Goal: Information Seeking & Learning: Learn about a topic

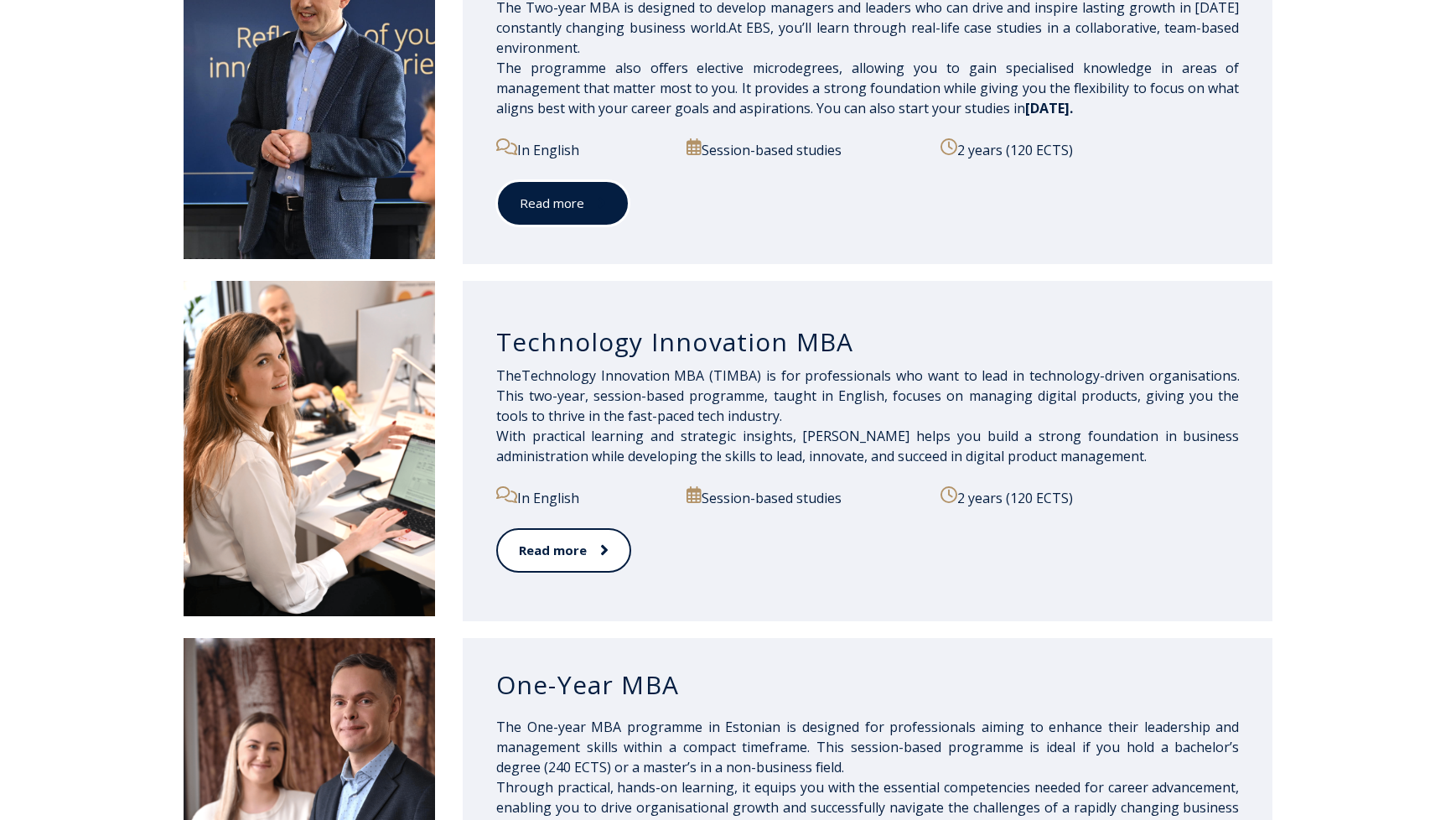
click at [572, 202] on link "Read more" at bounding box center [562, 203] width 133 height 46
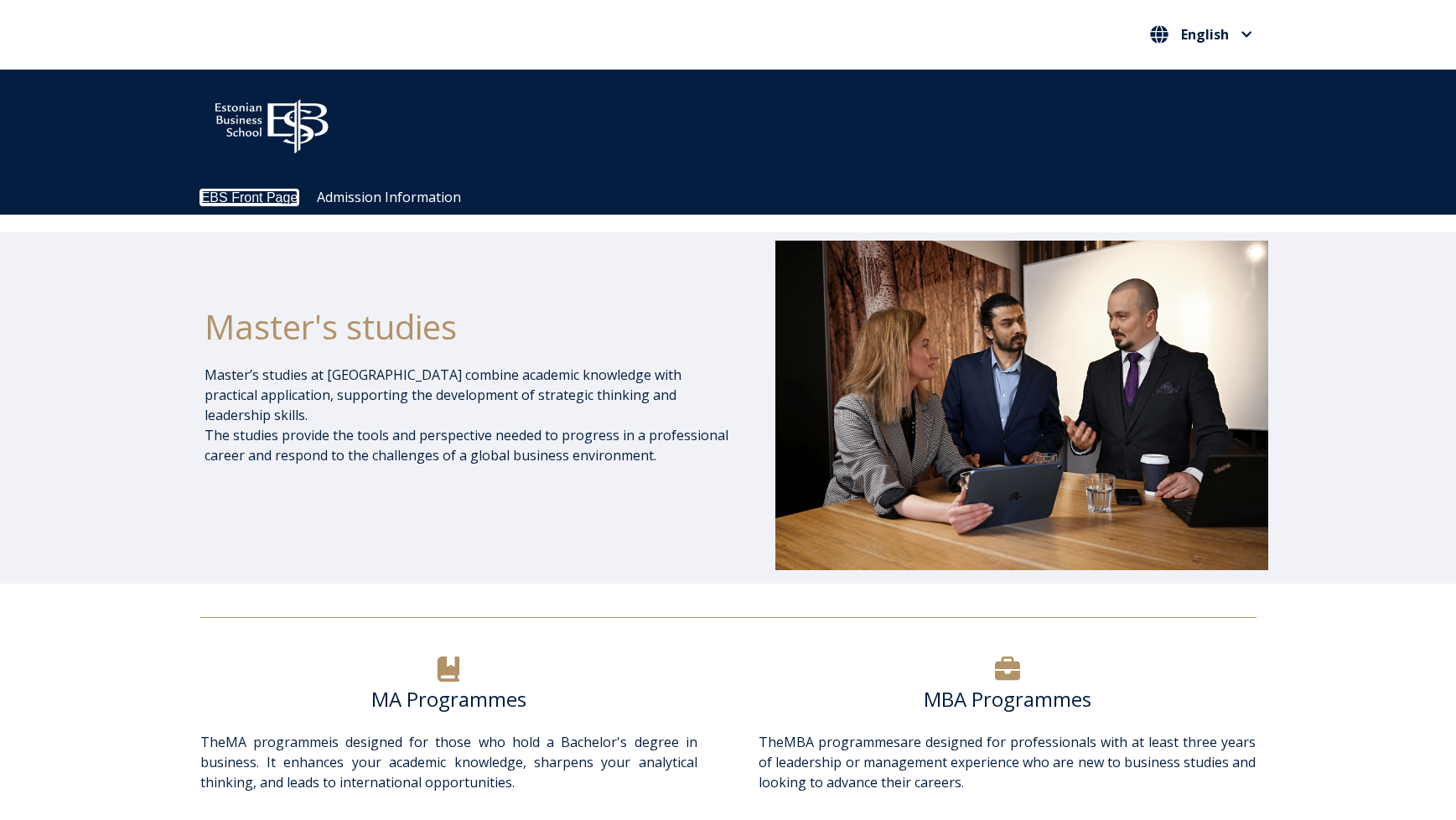
click at [249, 194] on link "EBS Front Page" at bounding box center [249, 197] width 97 height 14
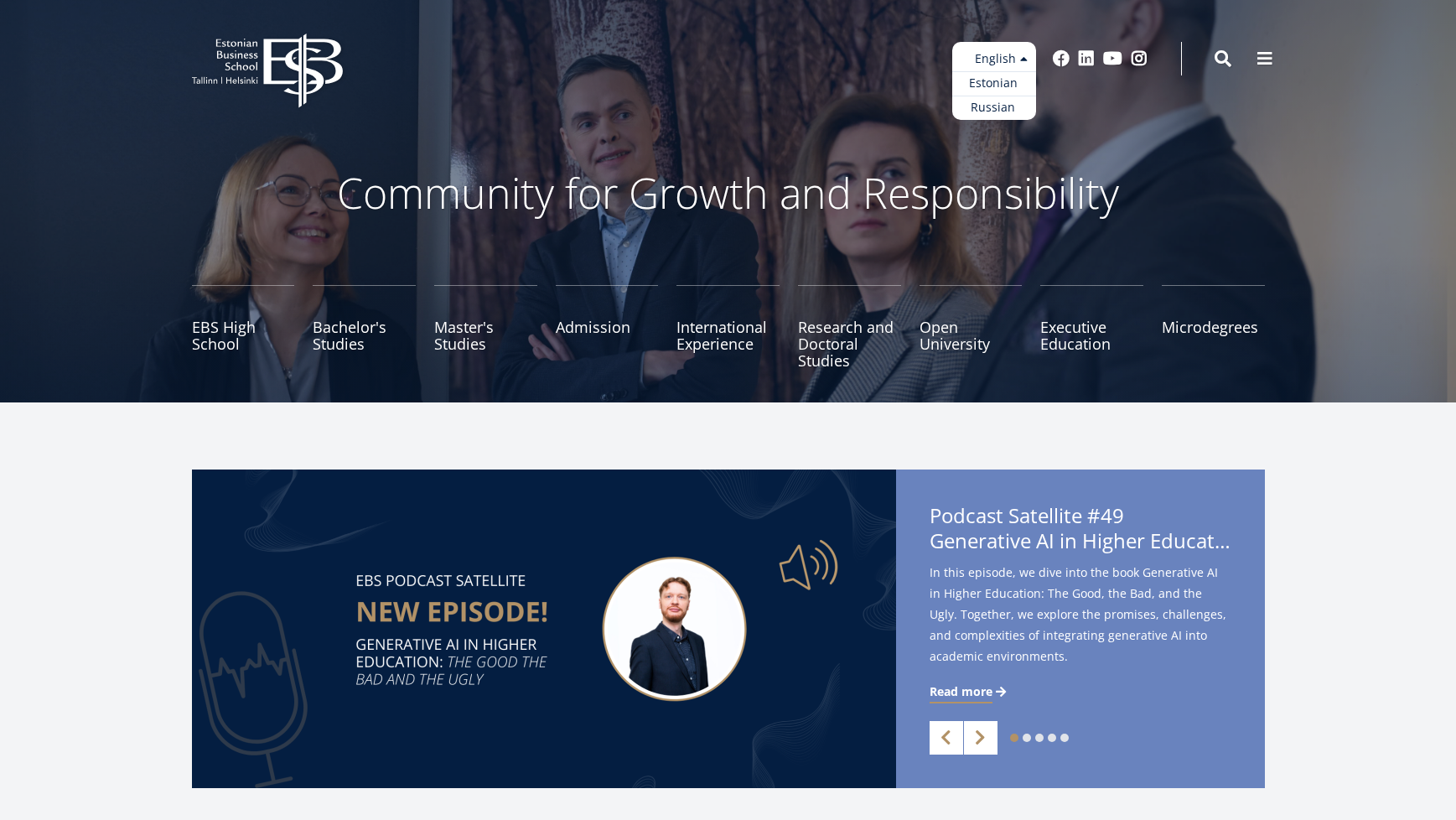
click at [1019, 54] on ul "Estonian English Russian" at bounding box center [994, 81] width 84 height 78
click at [994, 82] on link "Estonian" at bounding box center [994, 83] width 84 height 24
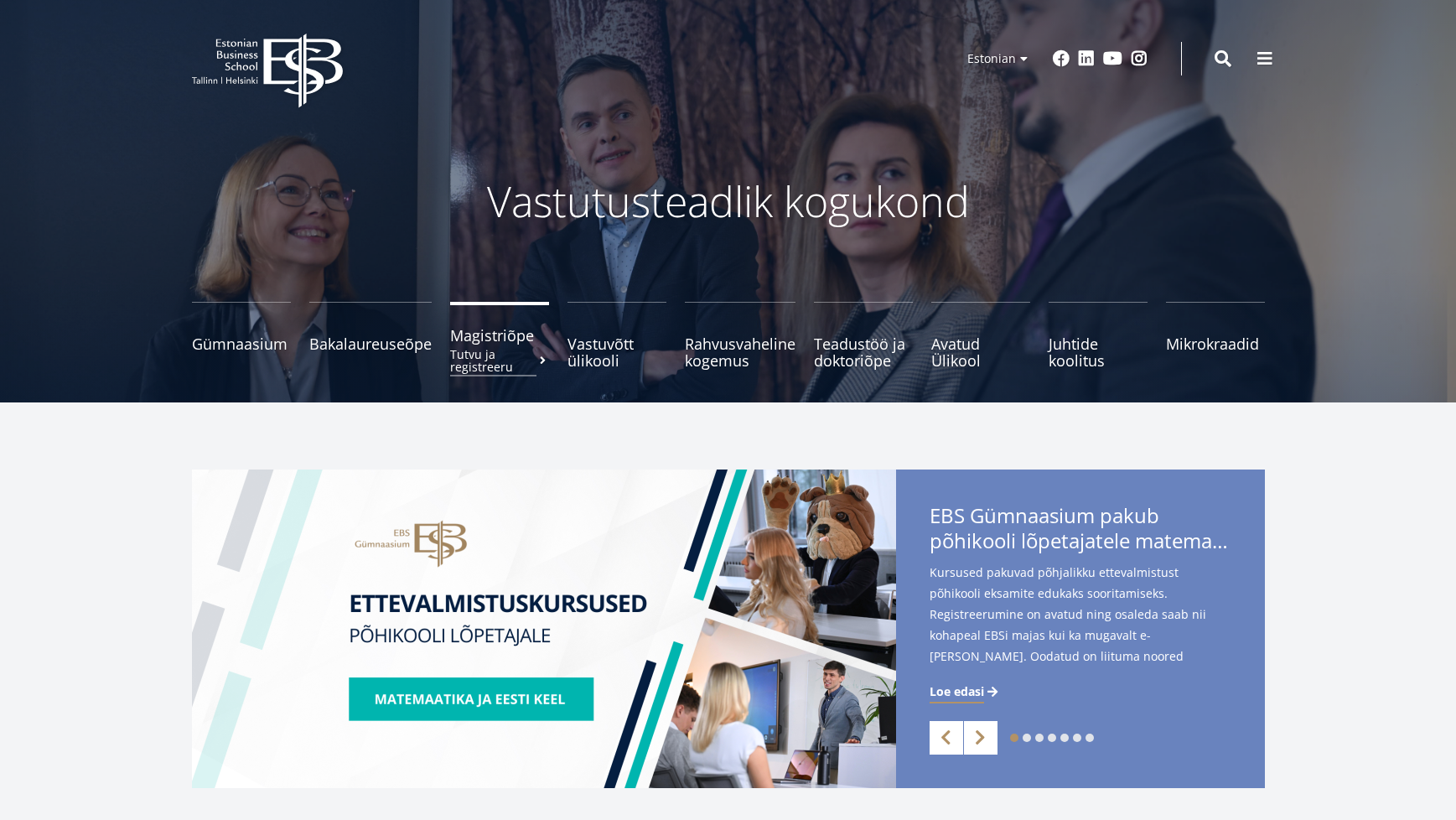
click at [499, 359] on small "Tutvu ja registreeru" at bounding box center [499, 360] width 99 height 25
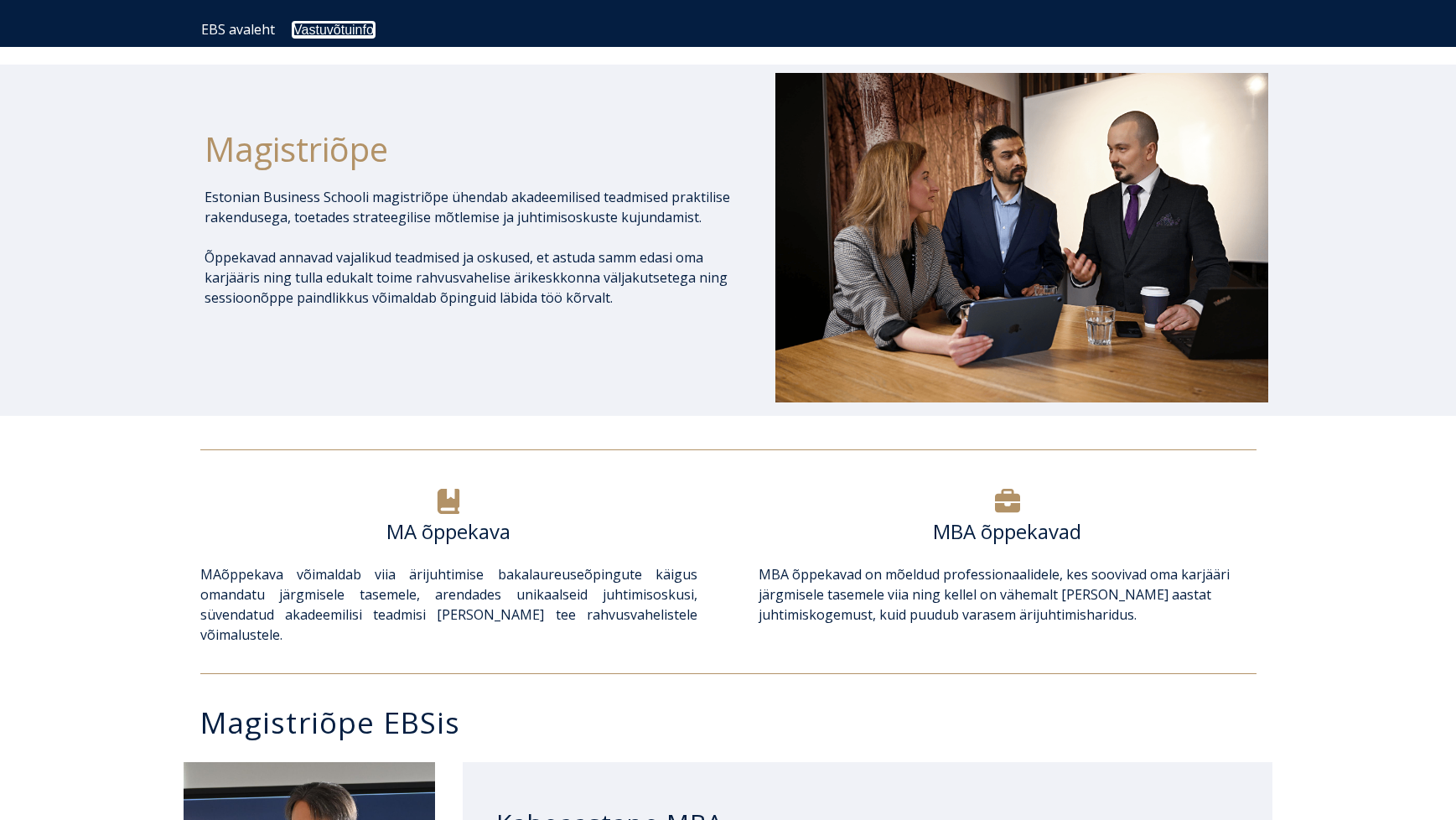
click at [365, 23] on link "Vastuvõtuinfo" at bounding box center [333, 30] width 80 height 14
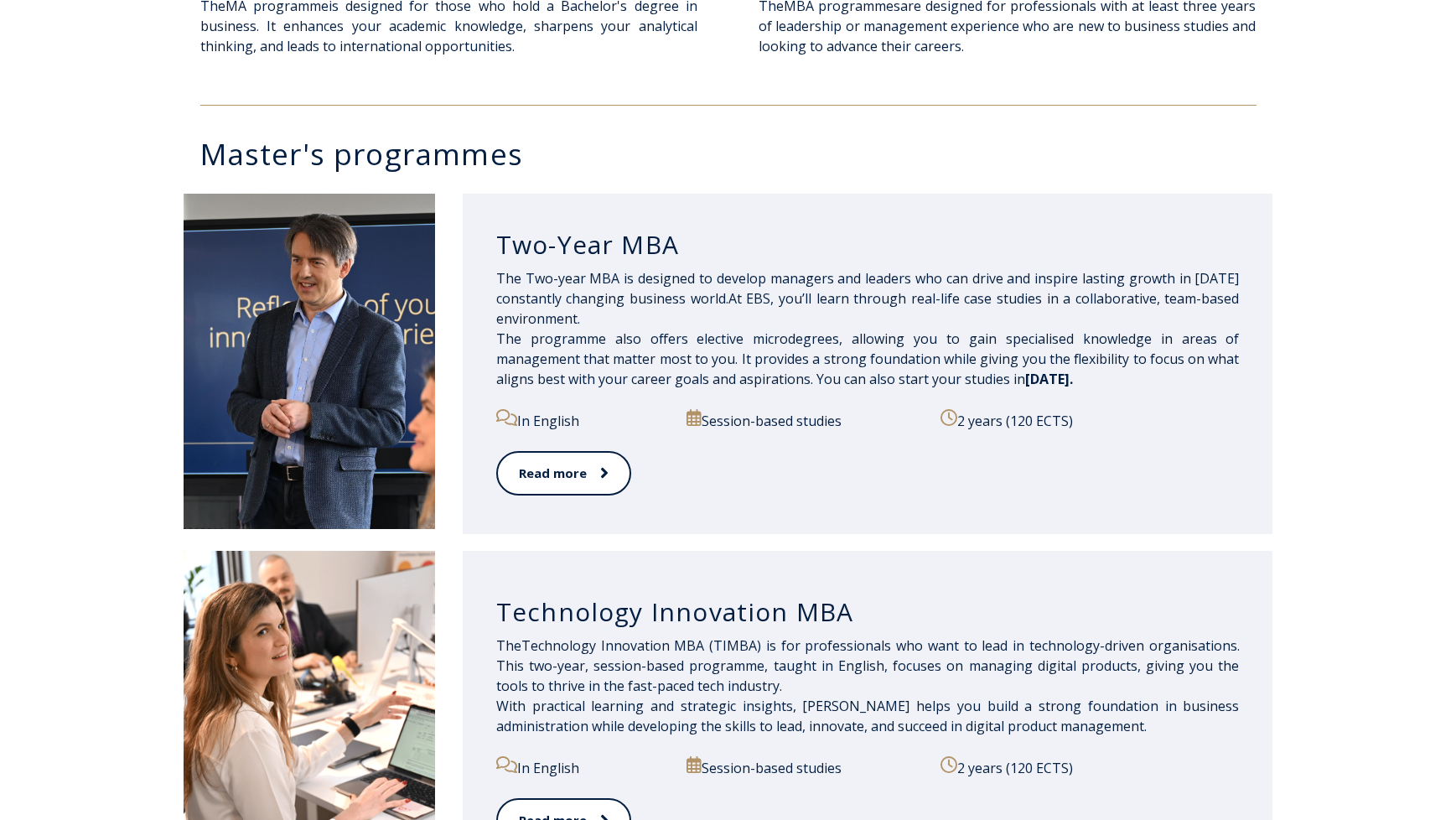
scroll to position [734, 0]
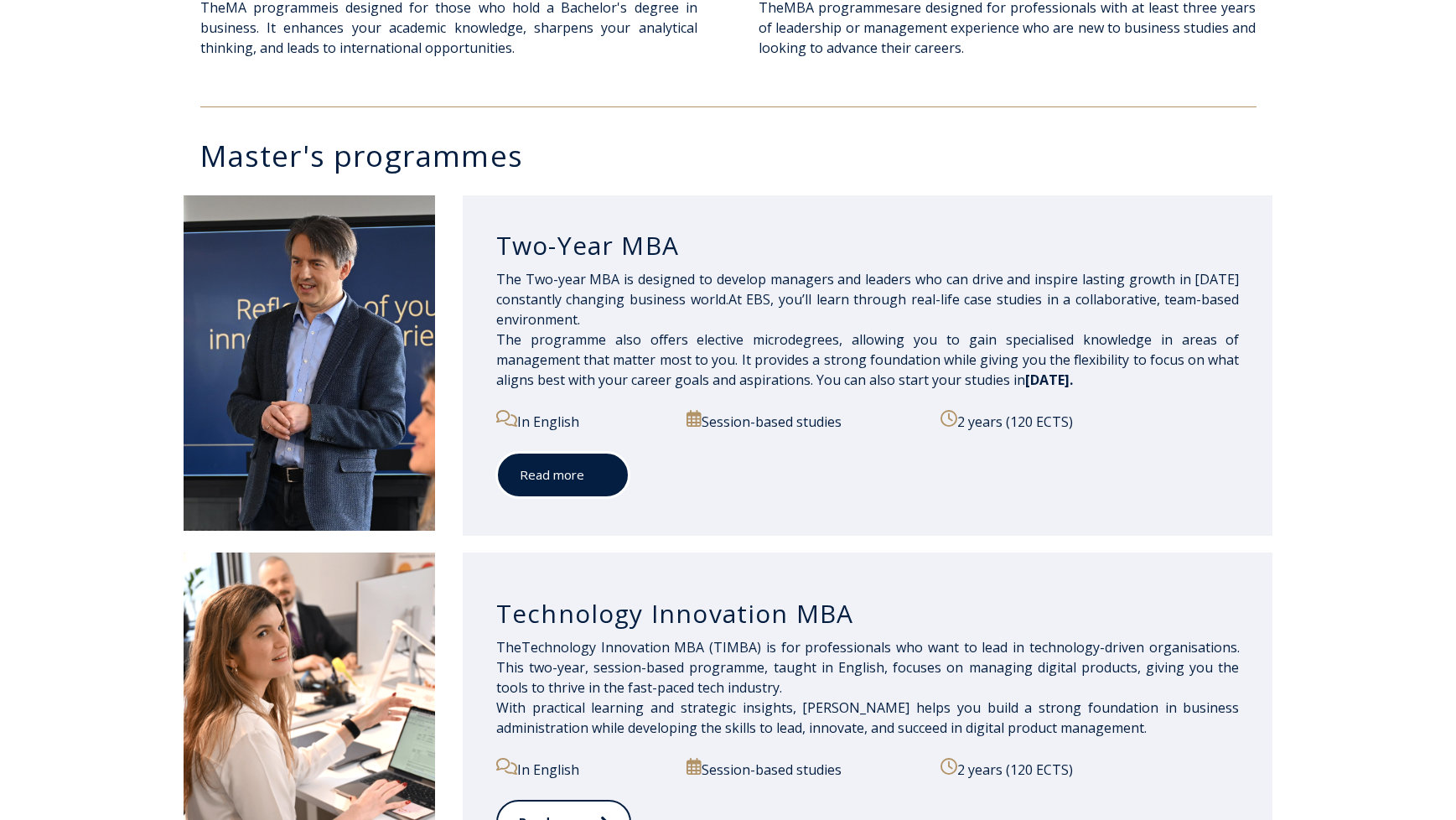
click at [563, 469] on link "Read more" at bounding box center [562, 475] width 133 height 46
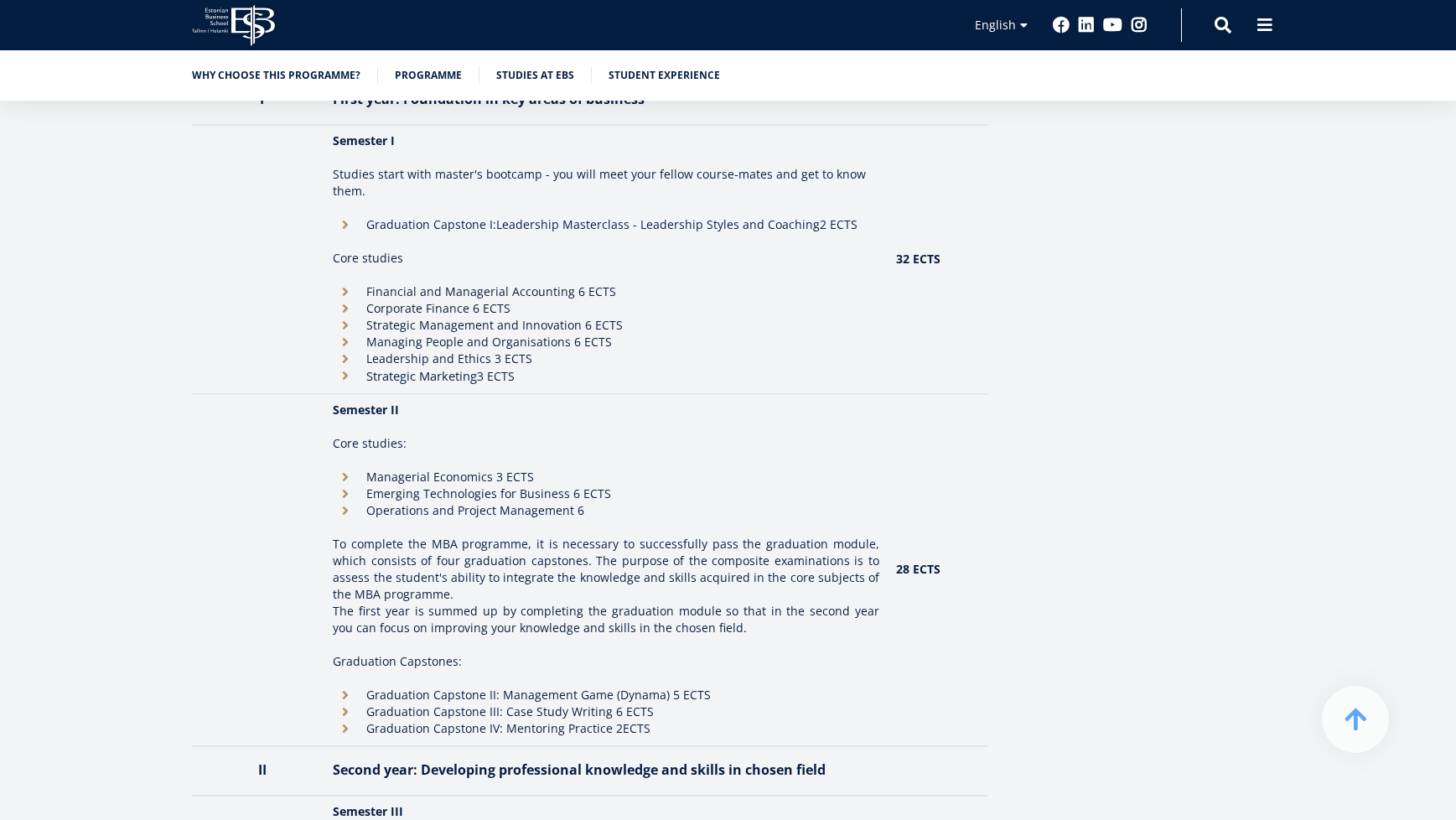
scroll to position [1257, 0]
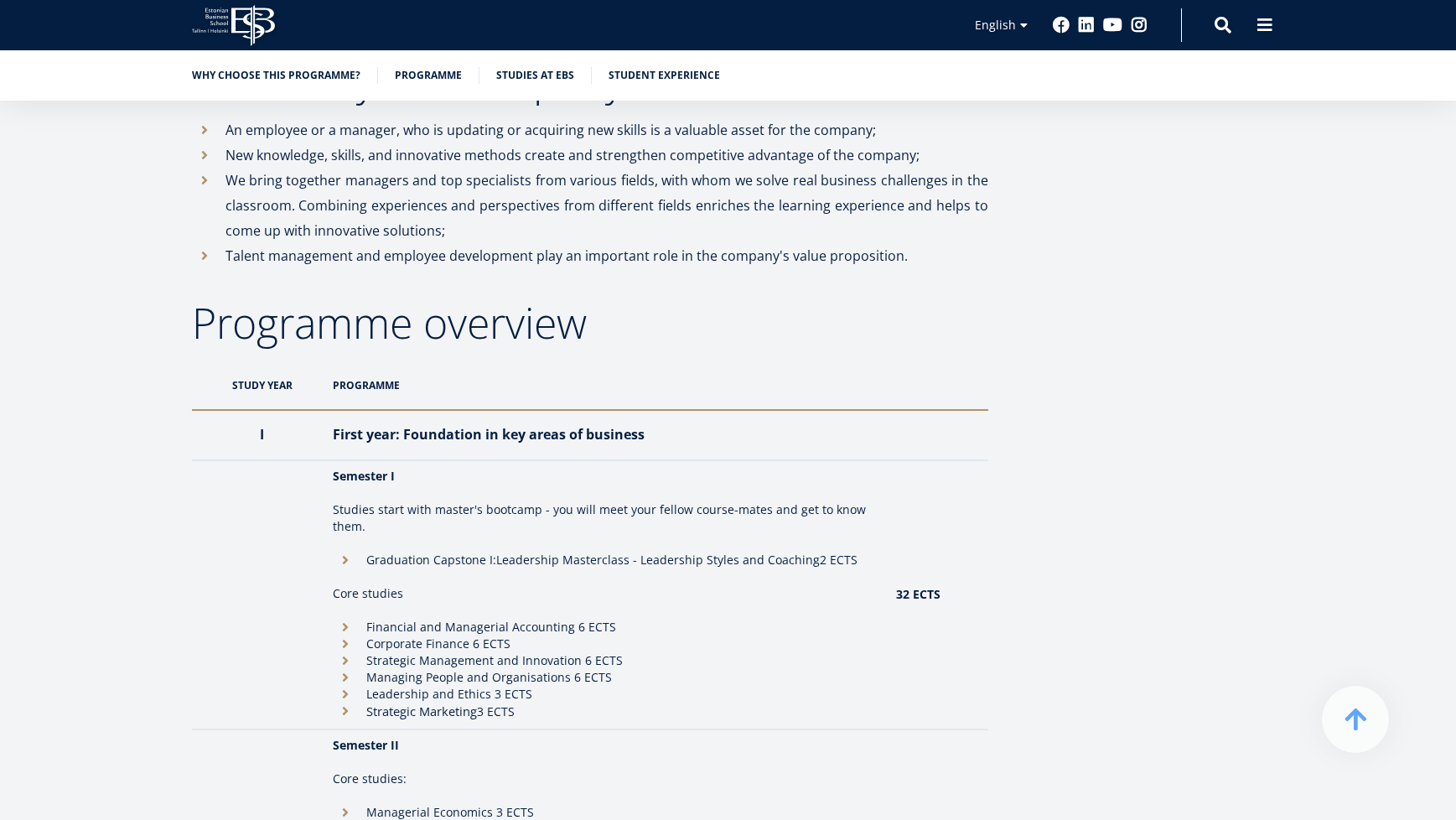
click at [376, 391] on th "Programme" at bounding box center [605, 384] width 562 height 49
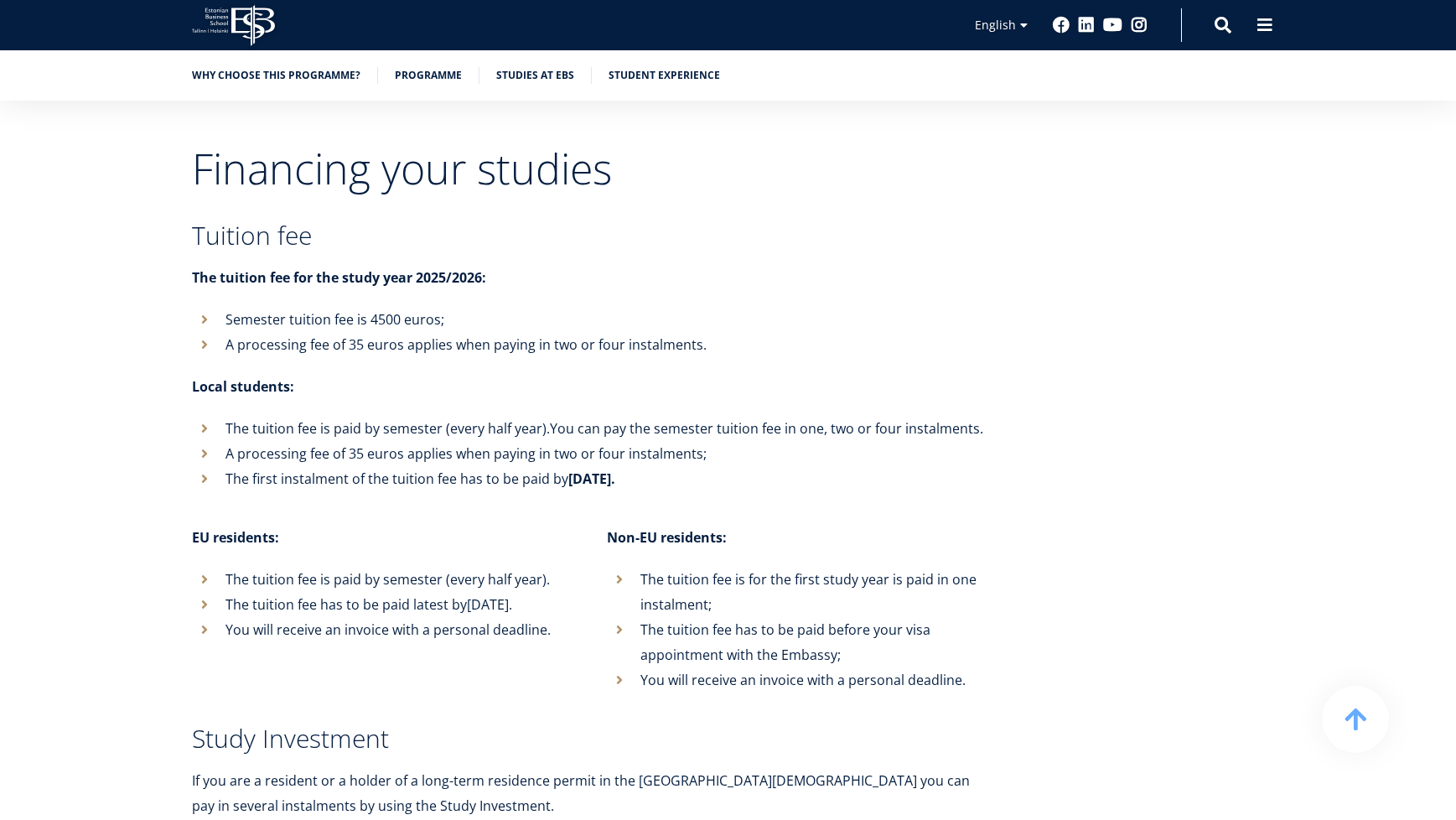
scroll to position [6285, 0]
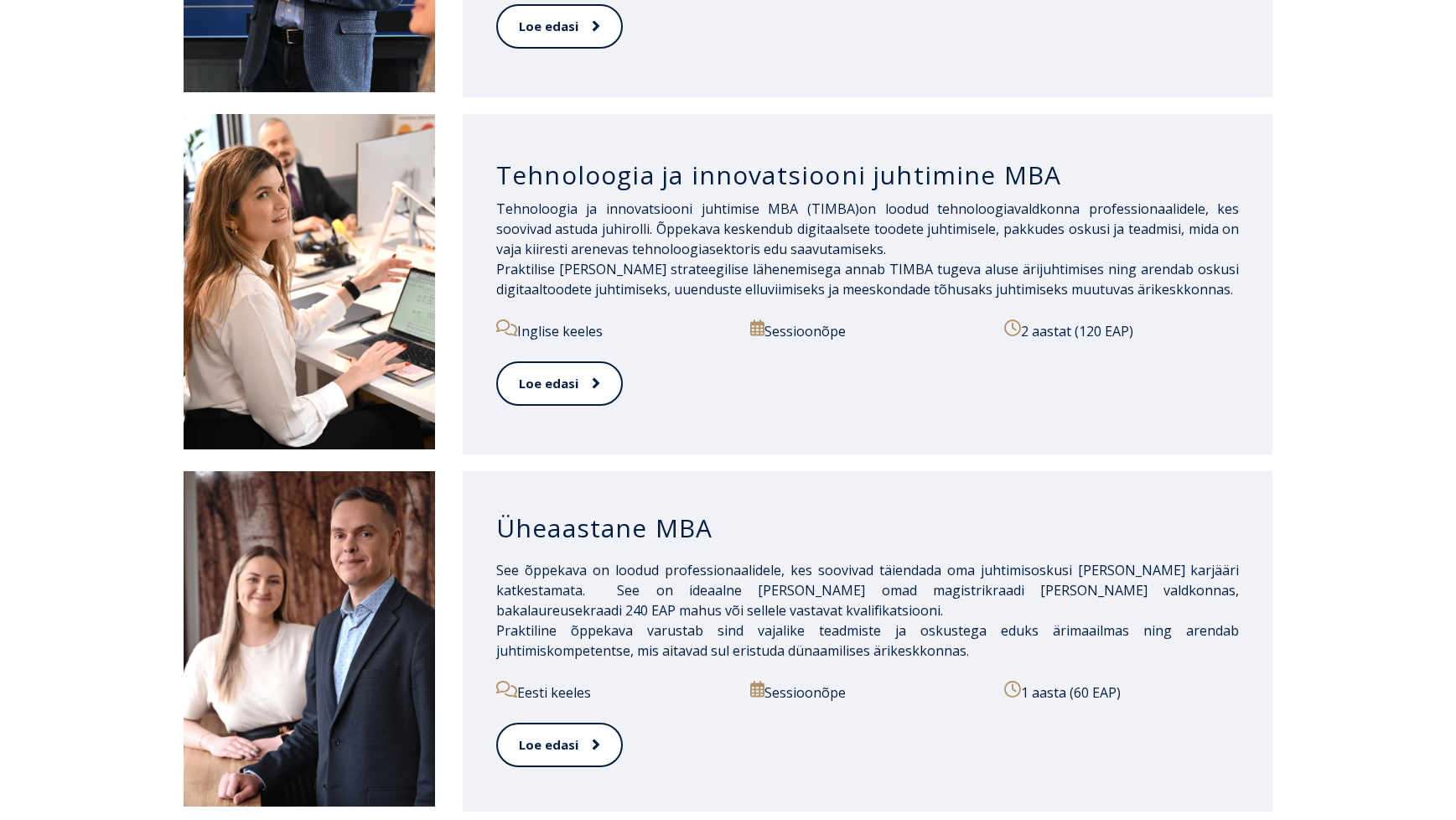
scroll to position [1508, 0]
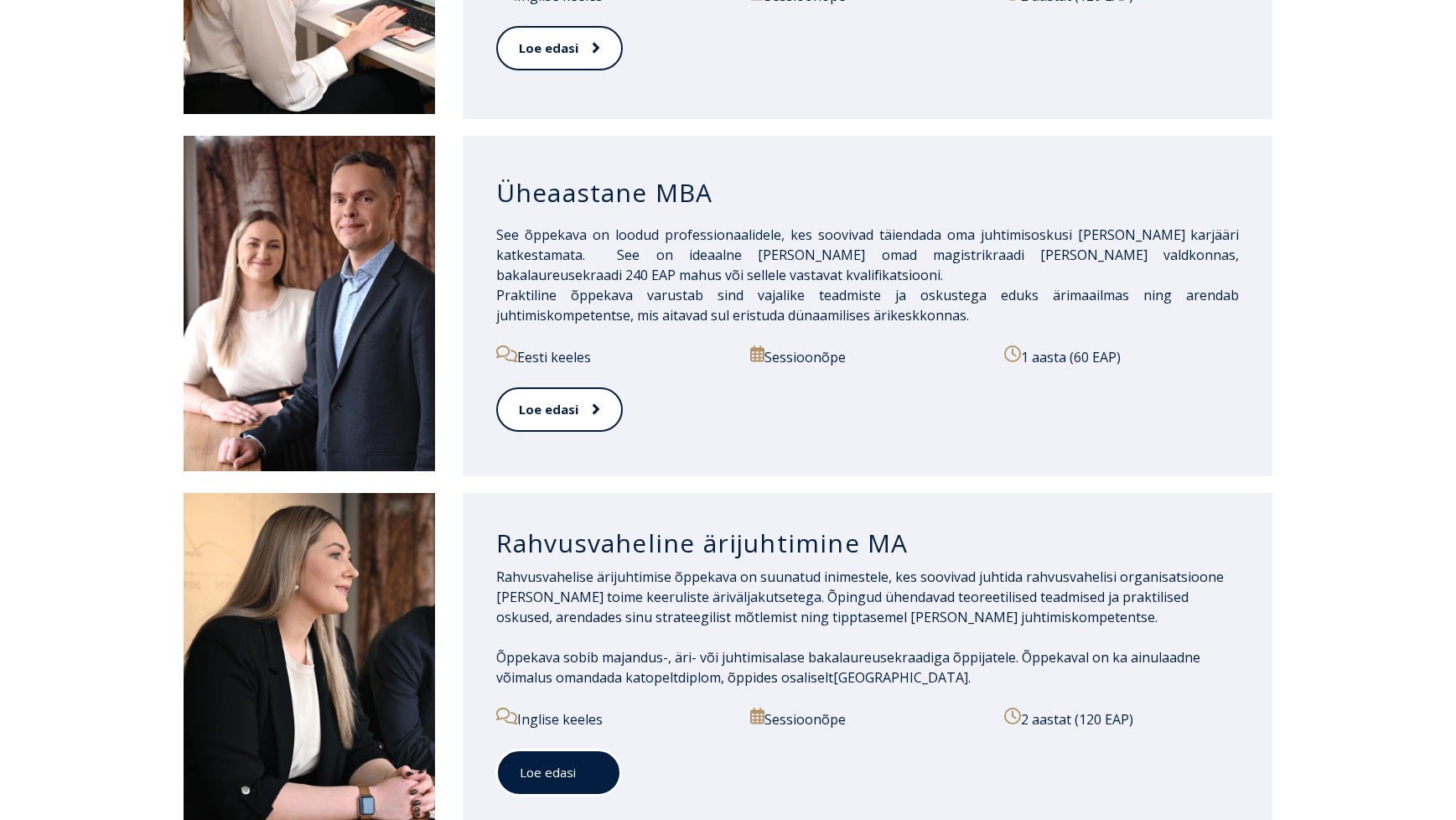
click at [578, 763] on span at bounding box center [587, 771] width 22 height 17
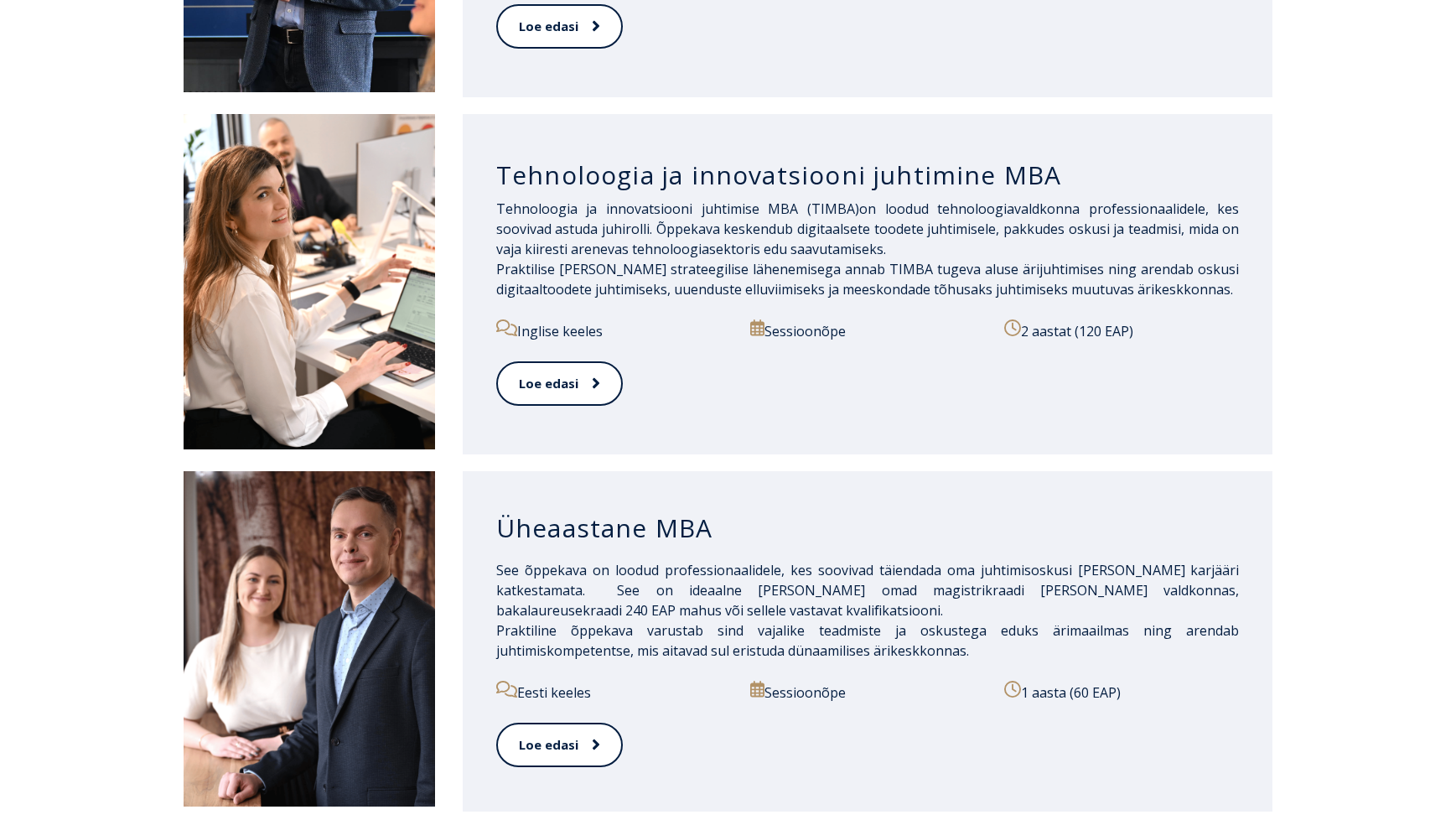
scroll to position [1005, 0]
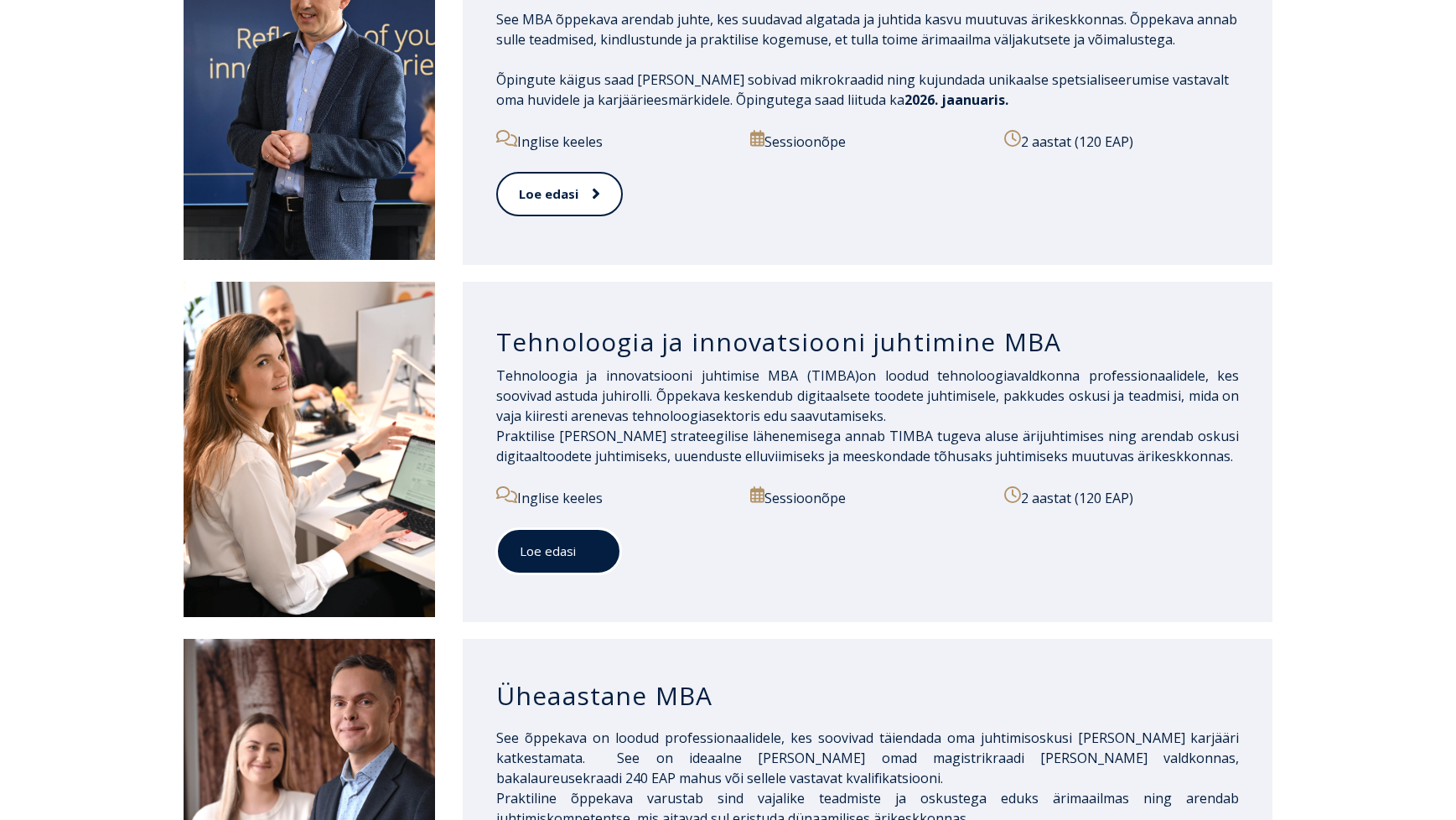
click at [573, 530] on link "Loe edasi" at bounding box center [558, 551] width 125 height 46
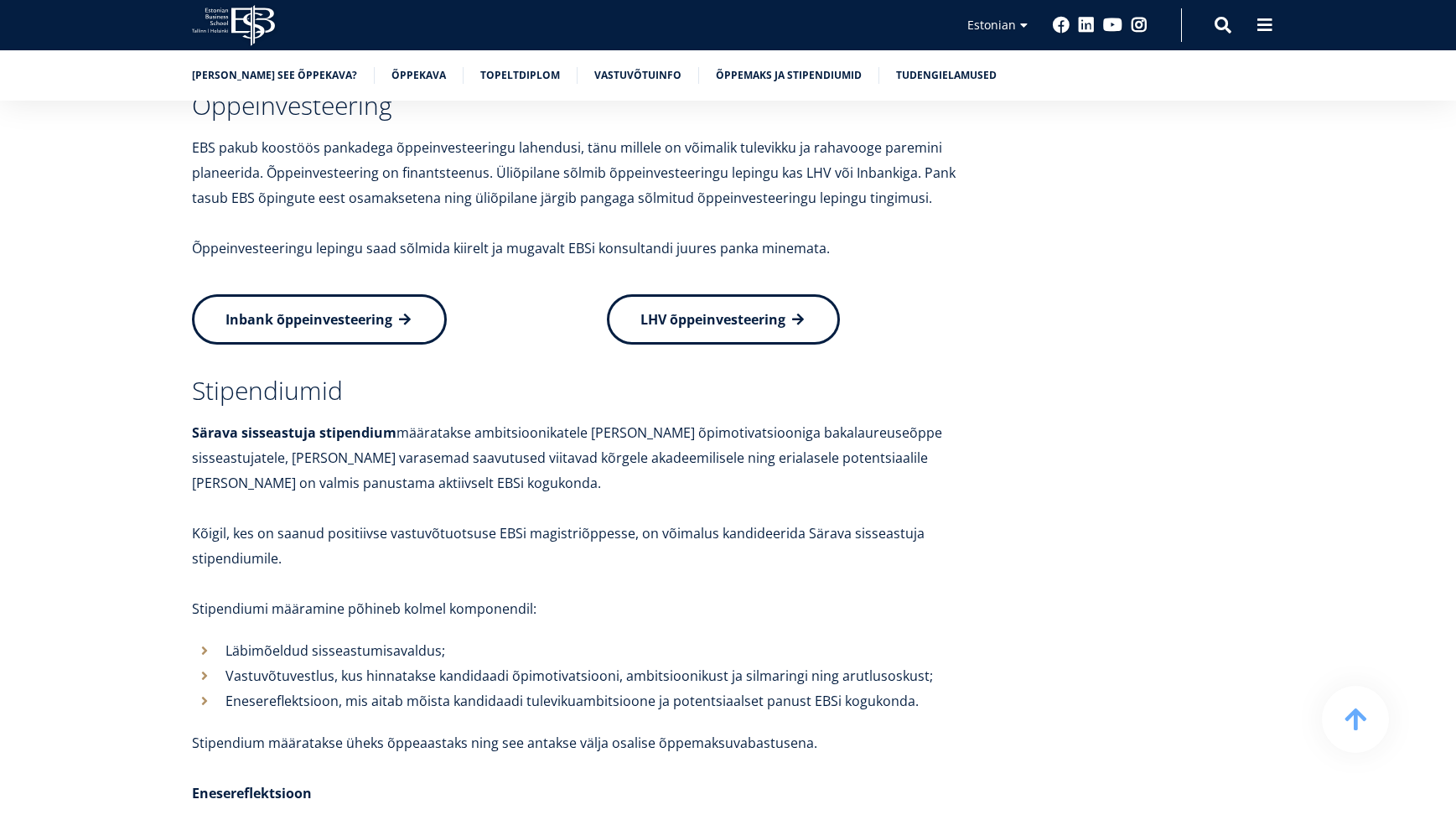
scroll to position [5717, 0]
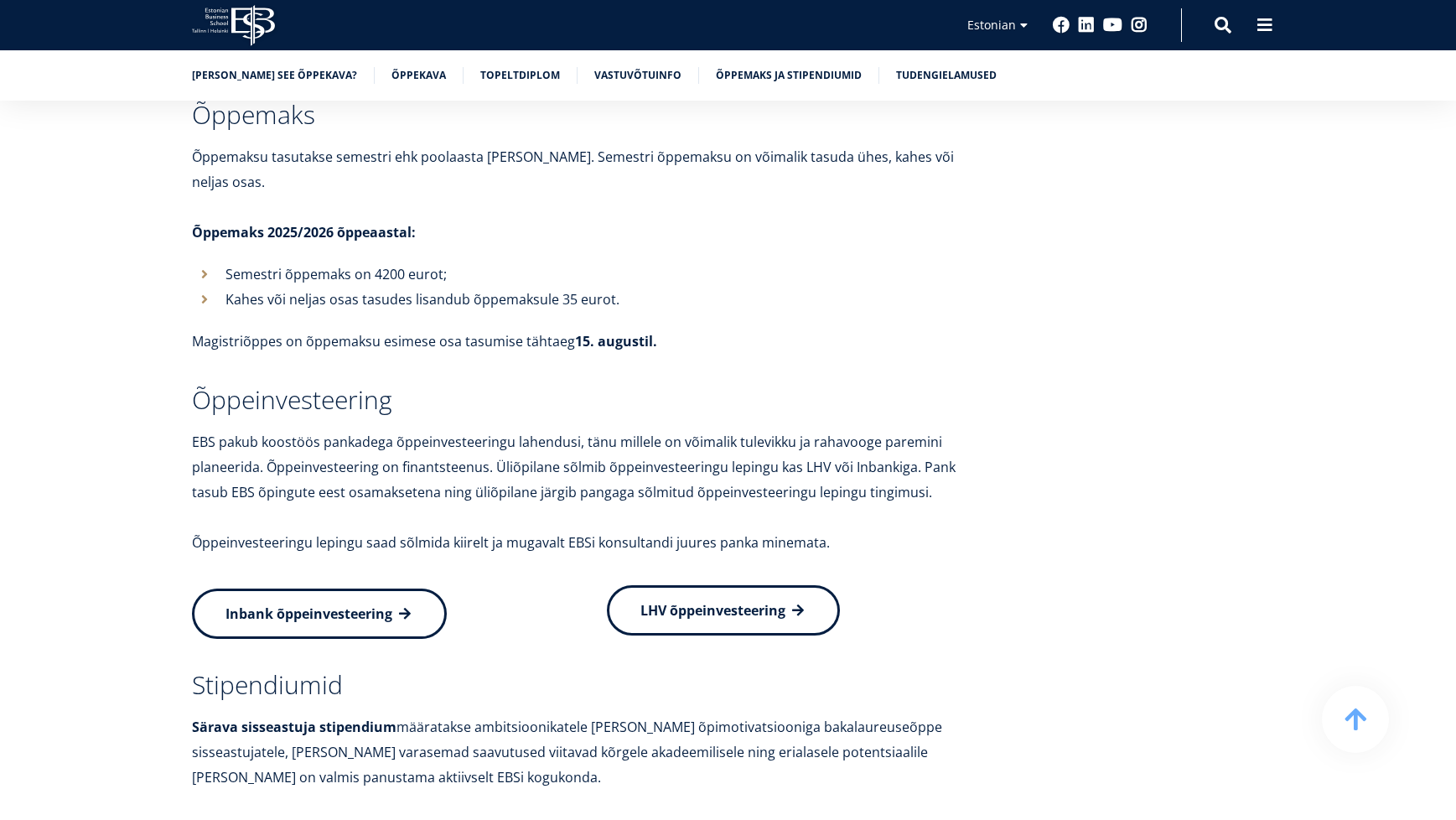
click at [727, 601] on span "LHV õppeinvesteering" at bounding box center [712, 610] width 145 height 18
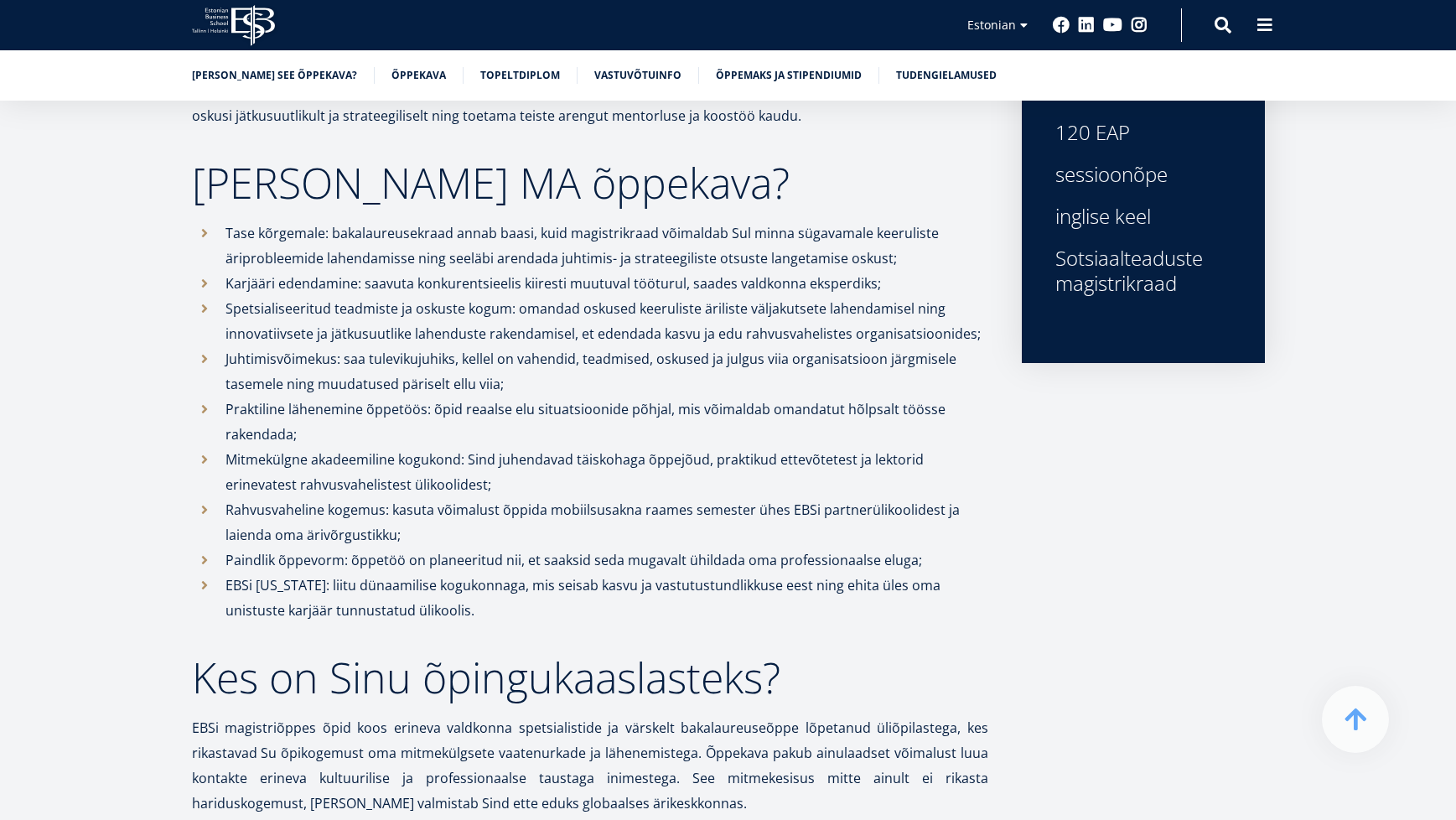
scroll to position [647, 0]
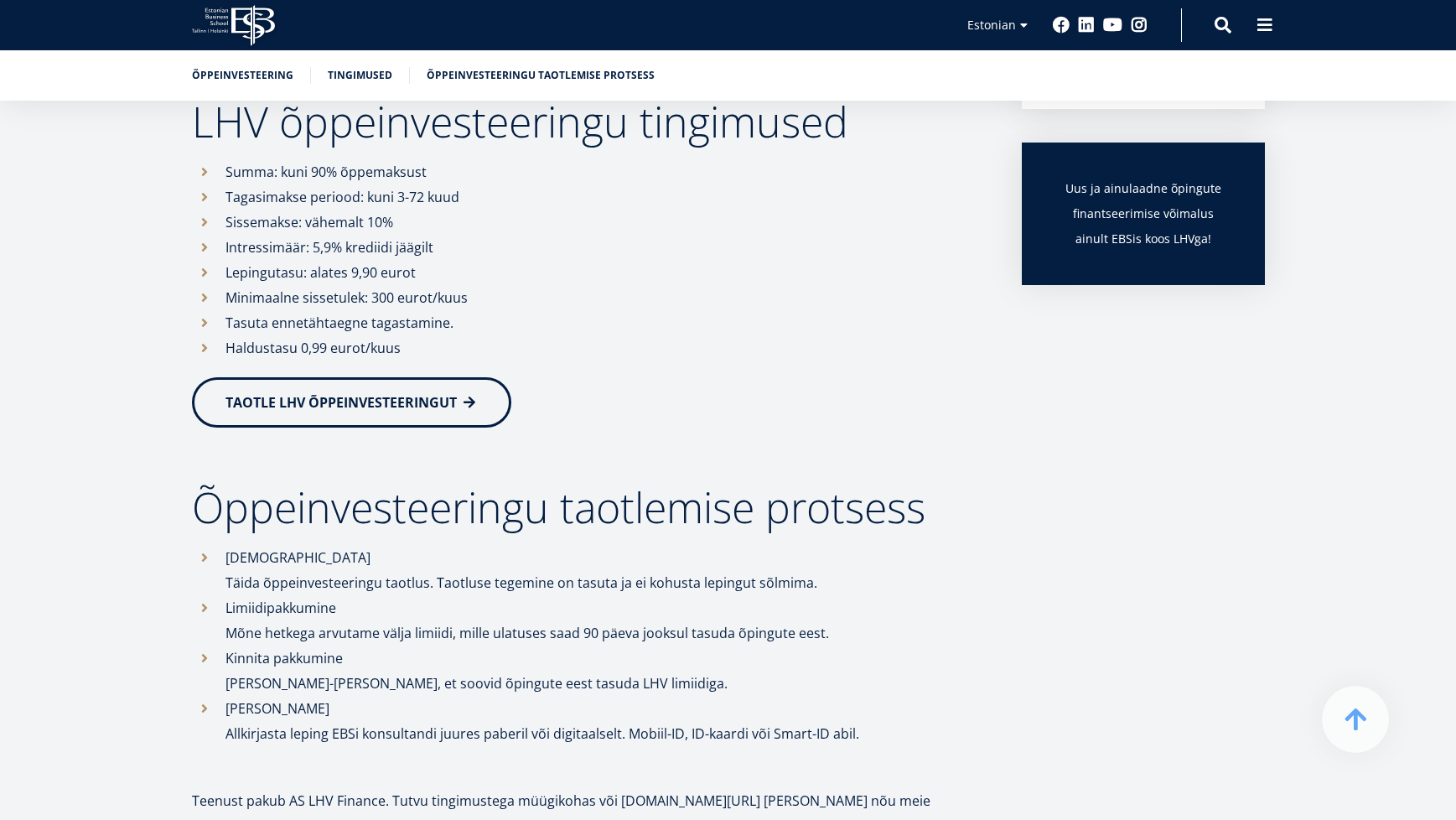
scroll to position [754, 0]
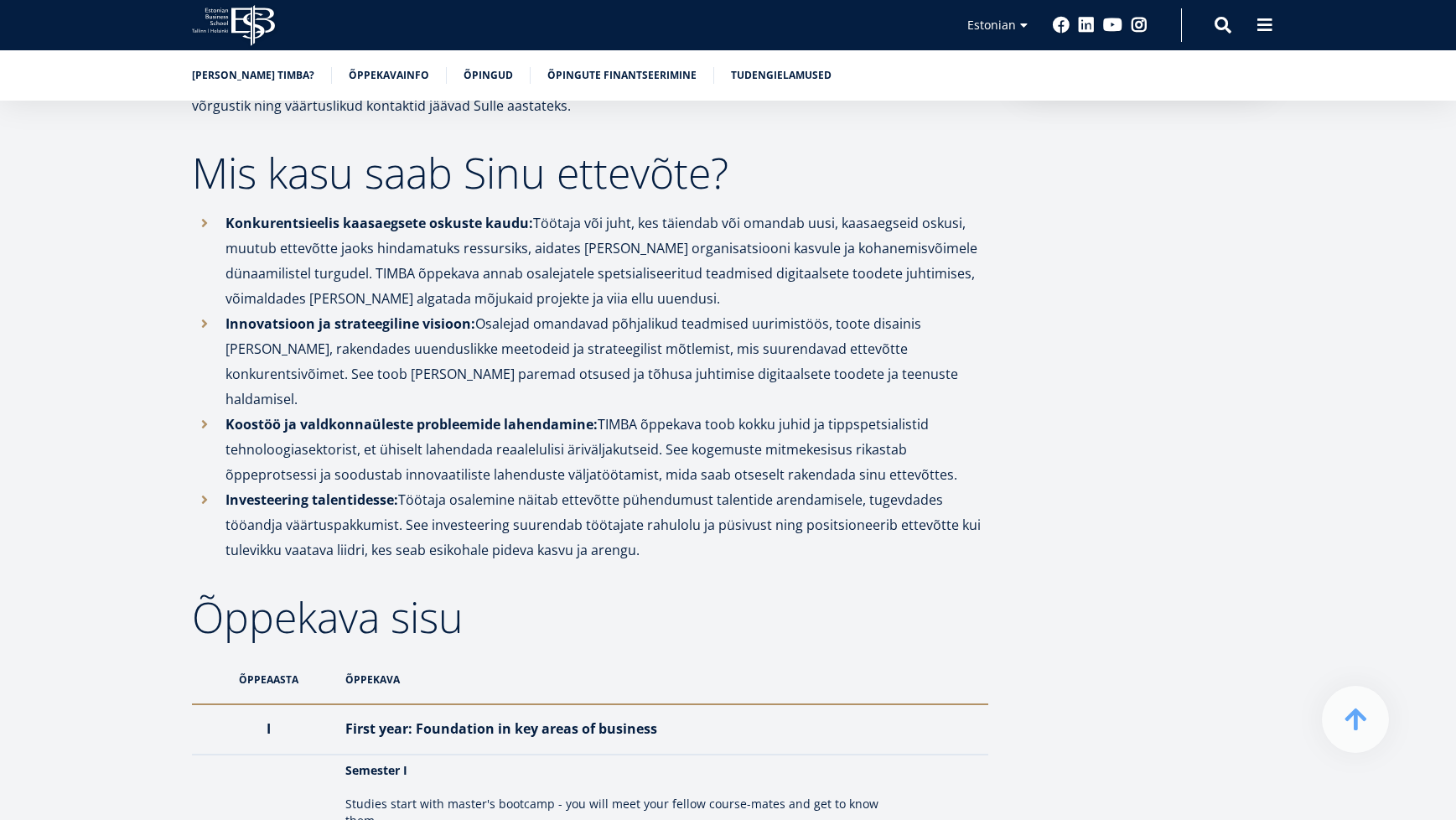
scroll to position [852, 0]
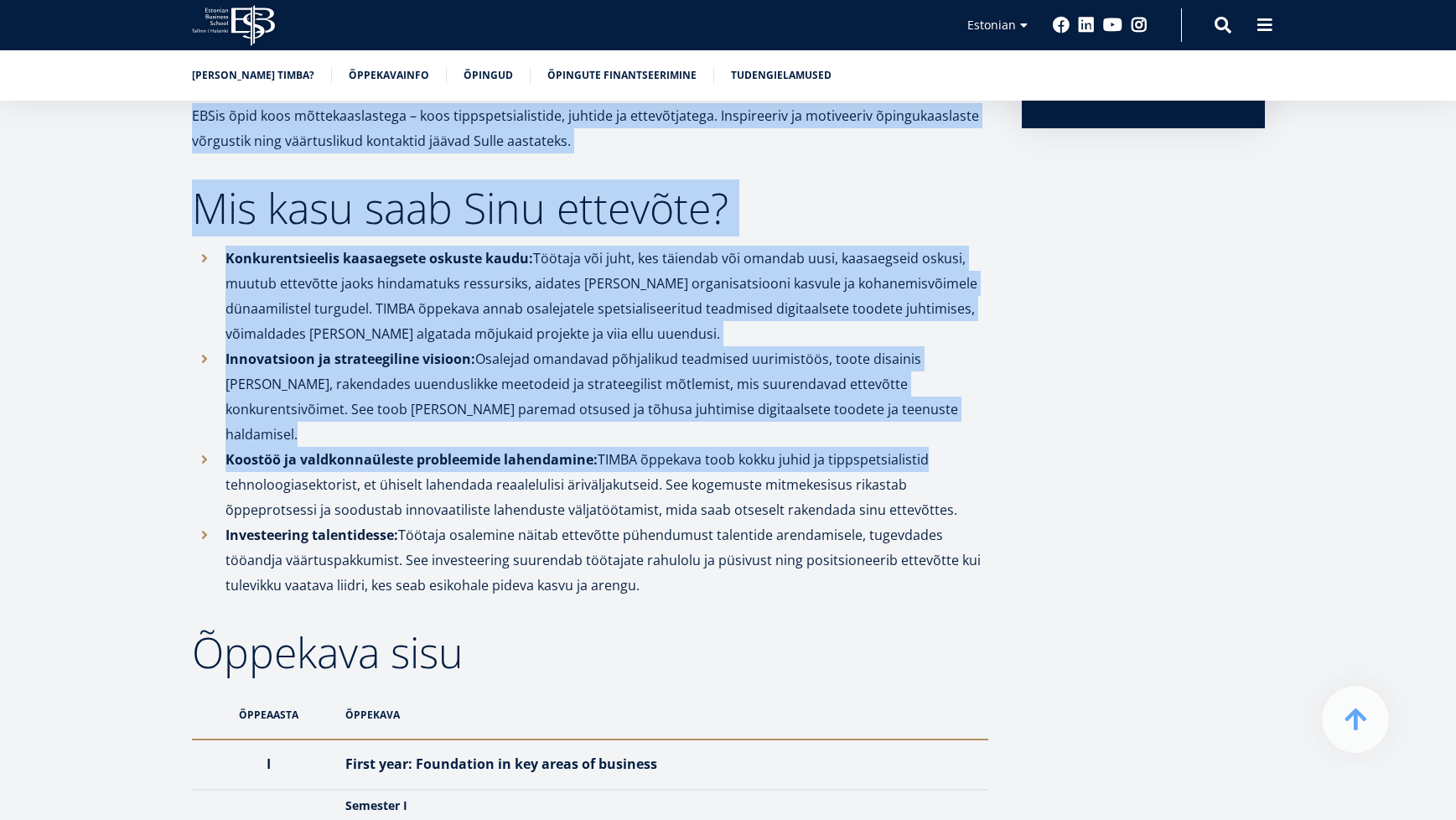
drag, startPoint x: 1456, startPoint y: 91, endPoint x: 949, endPoint y: 423, distance: 605.9
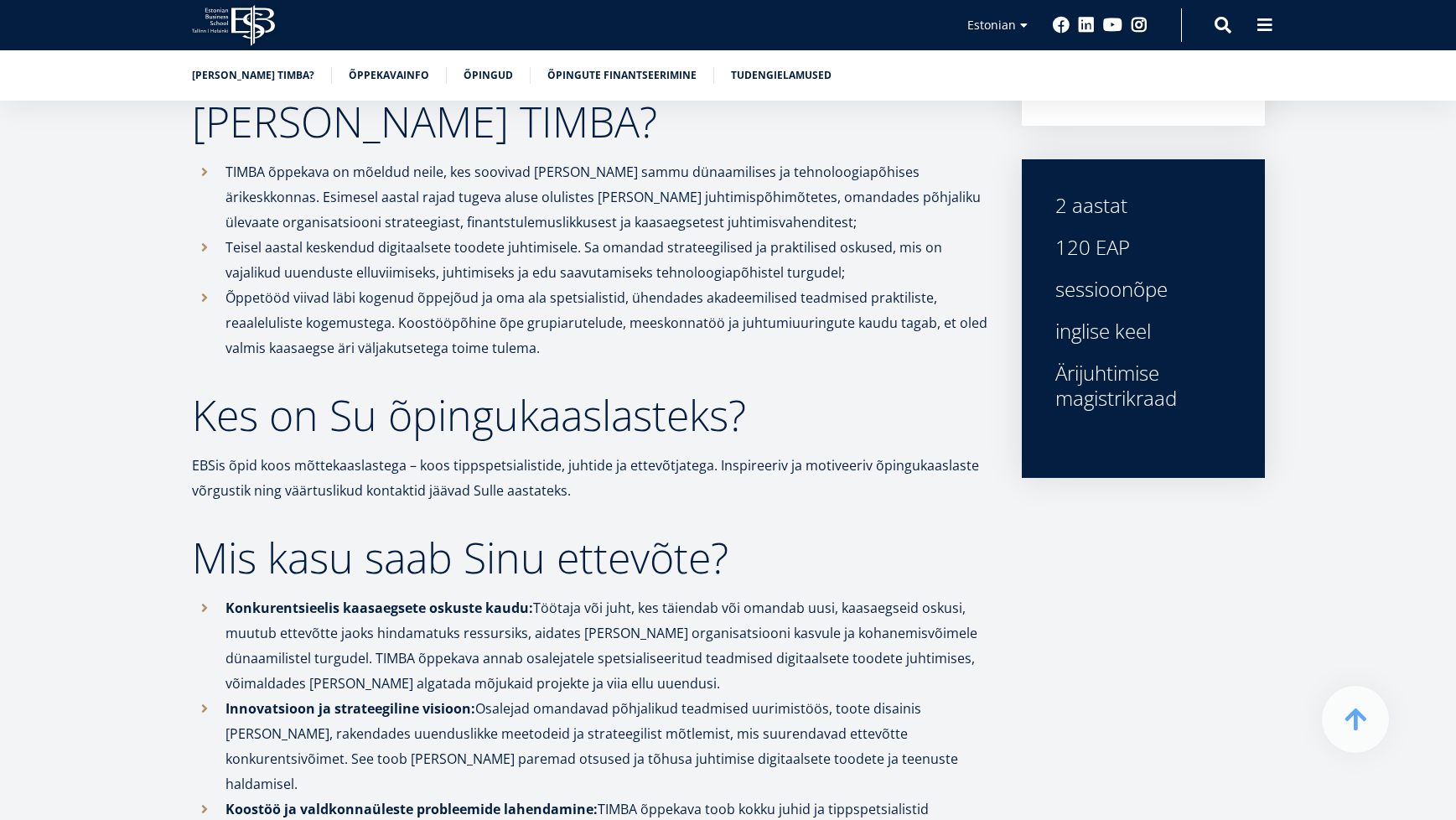
click at [802, 296] on p "Õppetööd viivad läbi kogenud õppejõud ja oma ala spetsialistid, ühendades akade…" at bounding box center [606, 322] width 763 height 75
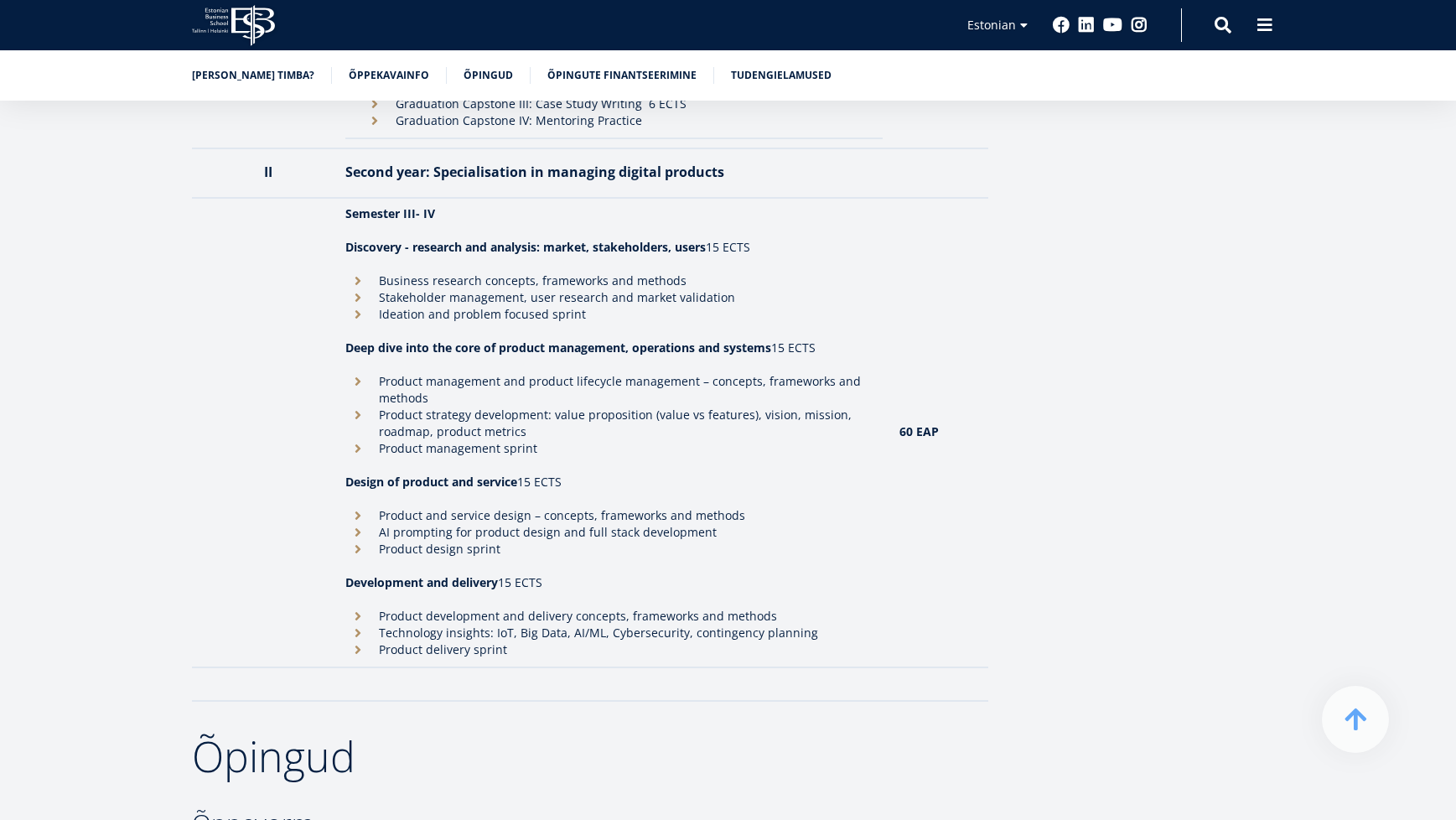
scroll to position [2011, 0]
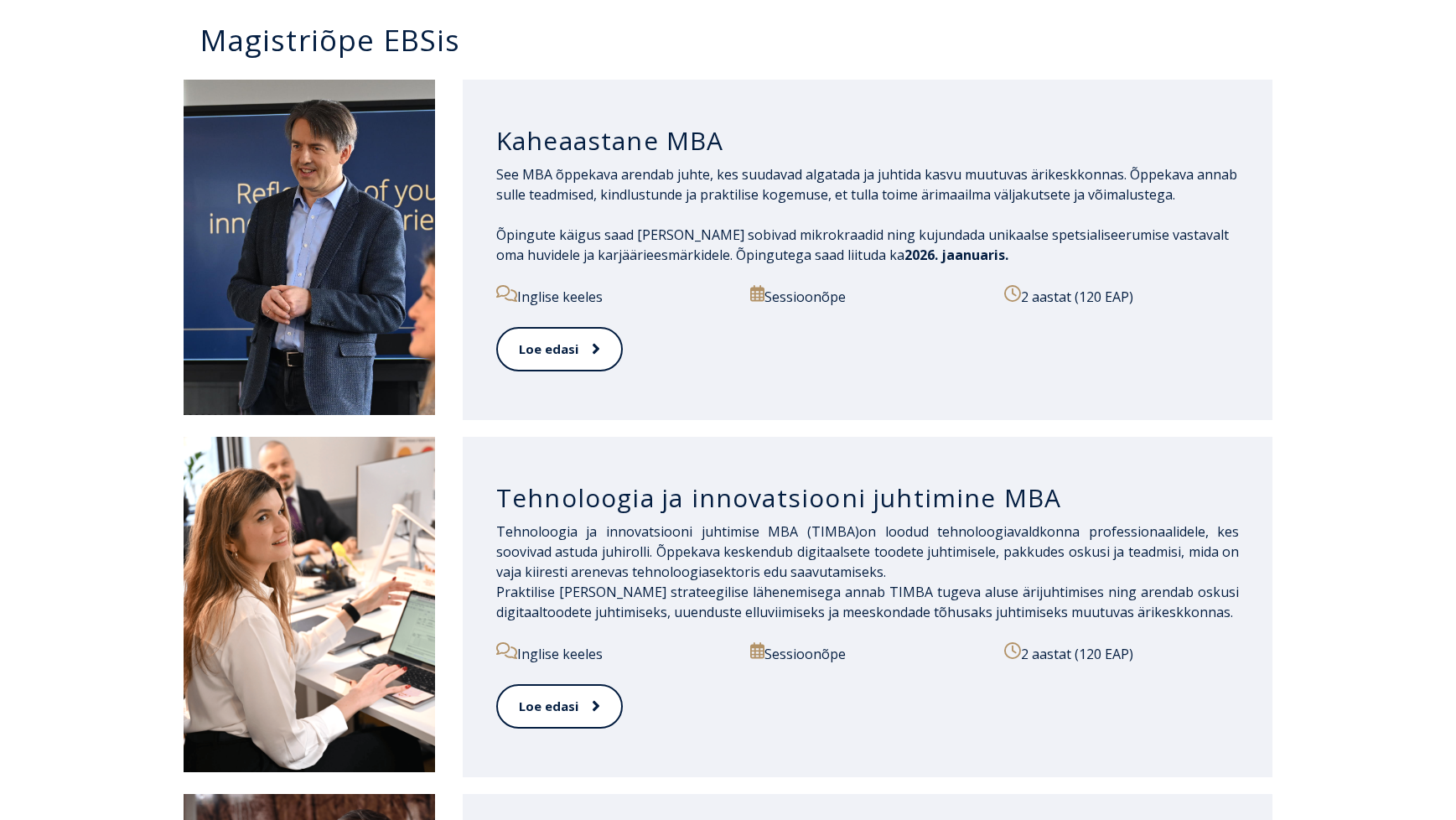
scroll to position [837, 0]
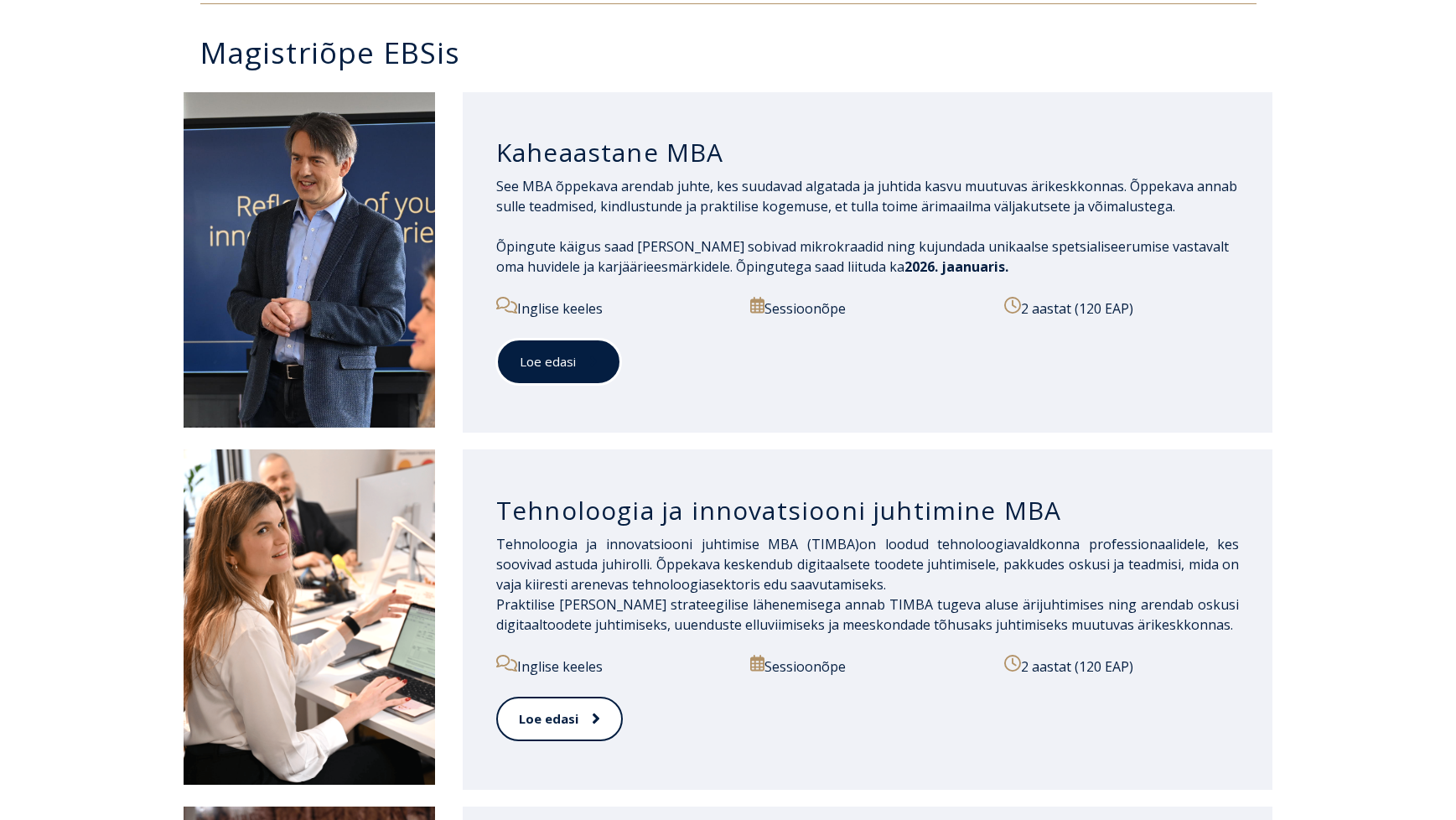
click at [549, 343] on link "Loe edasi" at bounding box center [558, 362] width 125 height 46
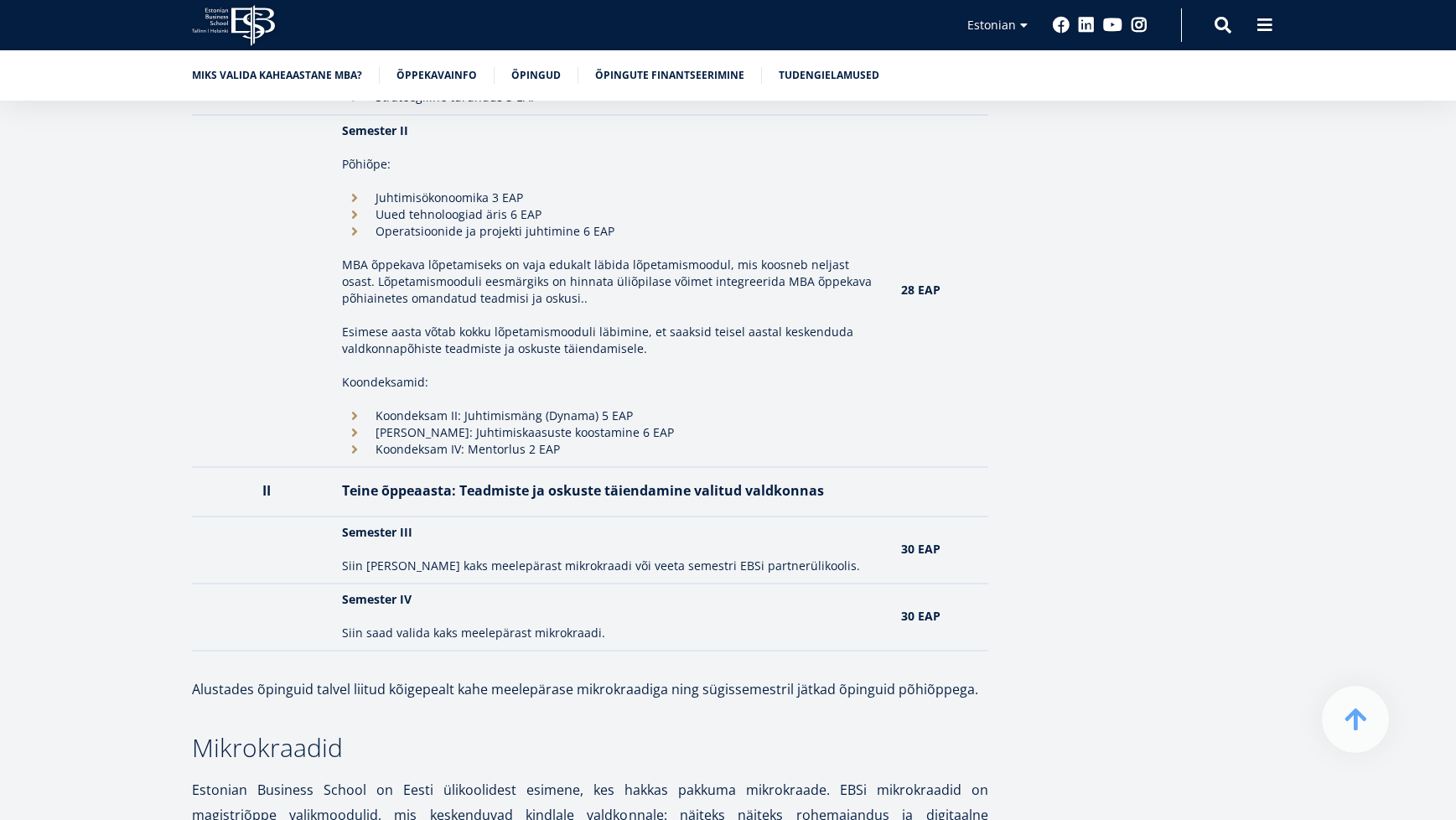
scroll to position [1760, 0]
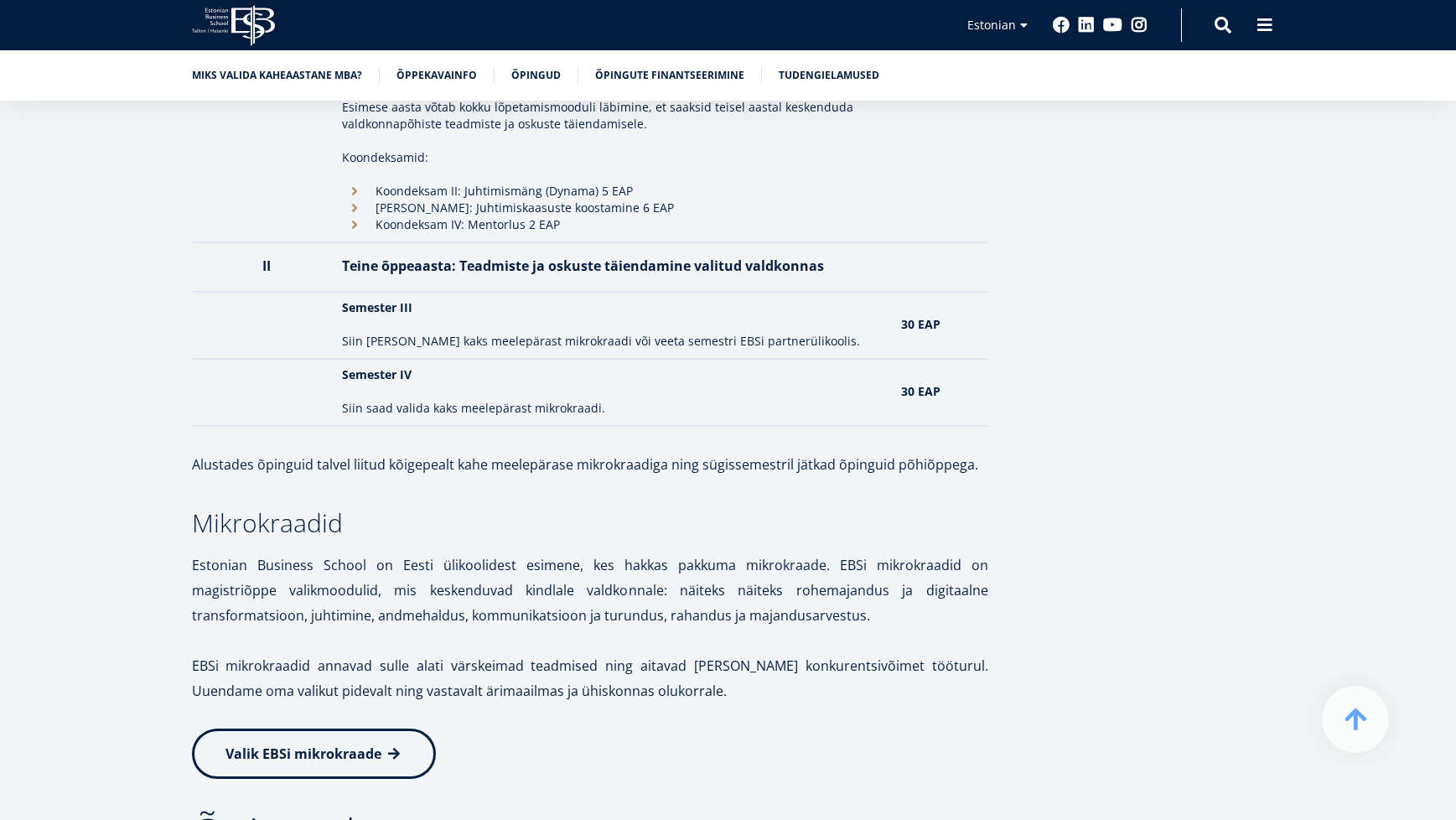
click at [394, 313] on strong "Semester III" at bounding box center [377, 307] width 70 height 16
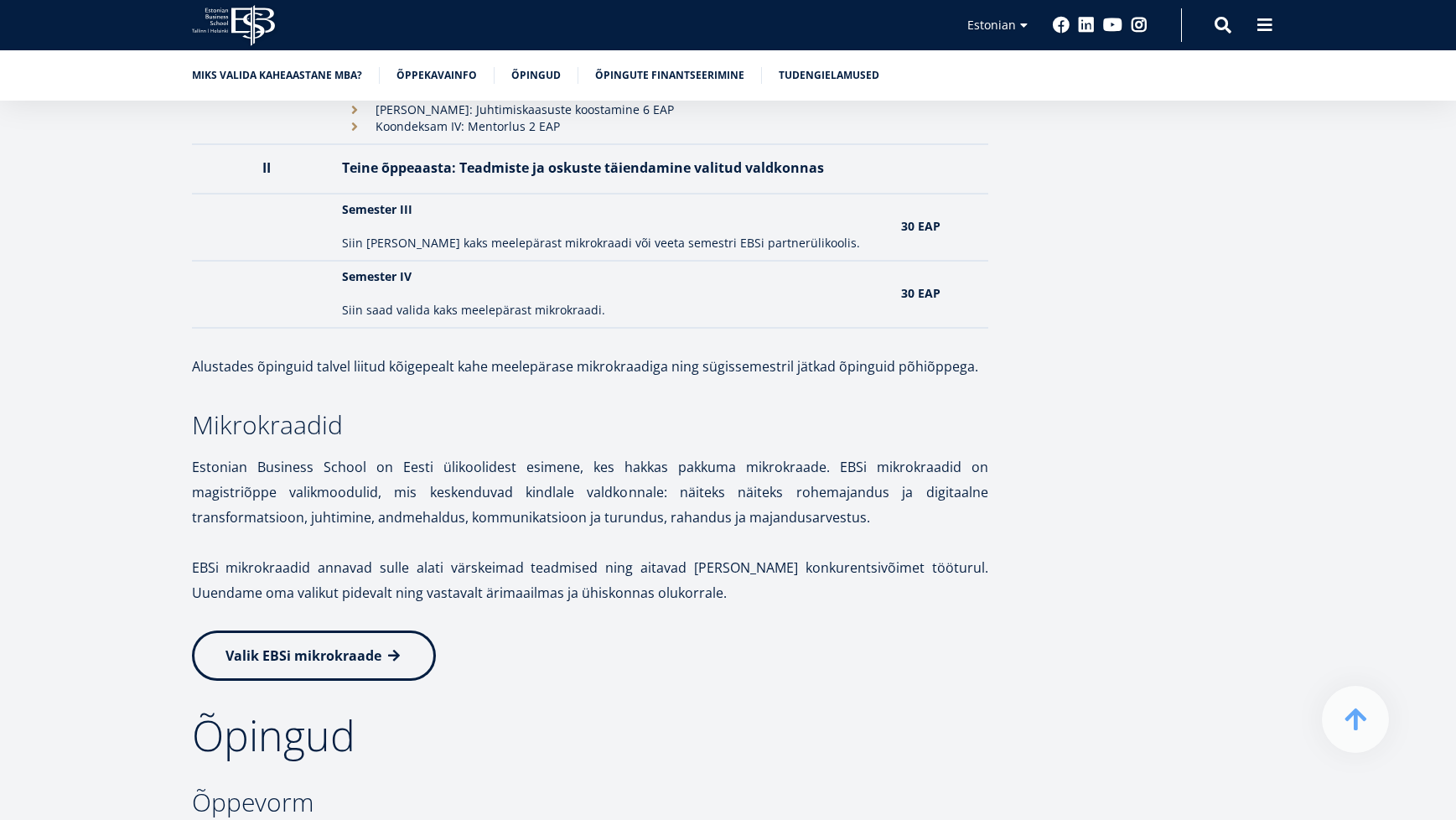
scroll to position [2346, 0]
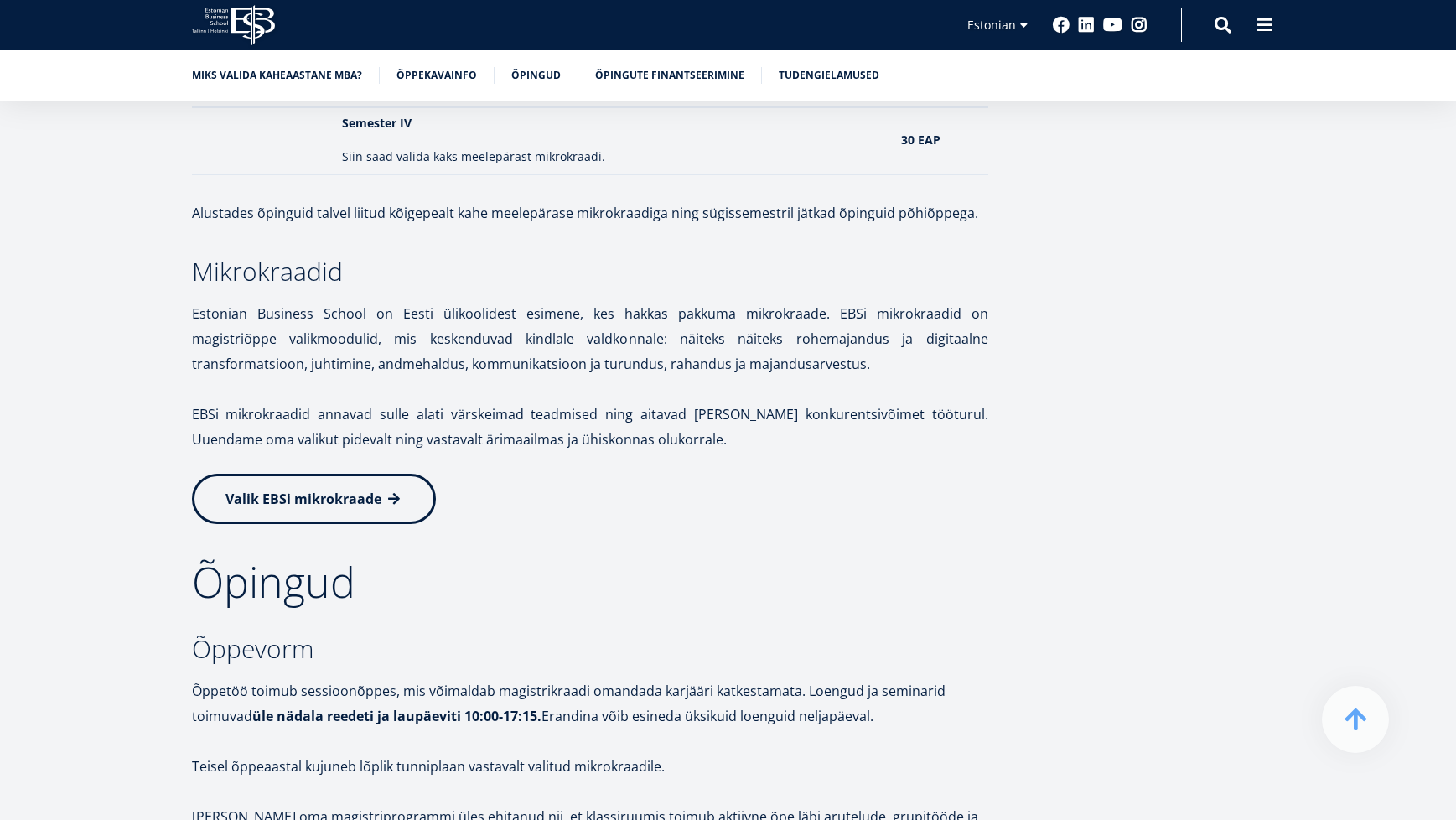
click at [345, 503] on span "Valik EBSi mikrokraade" at bounding box center [303, 498] width 156 height 18
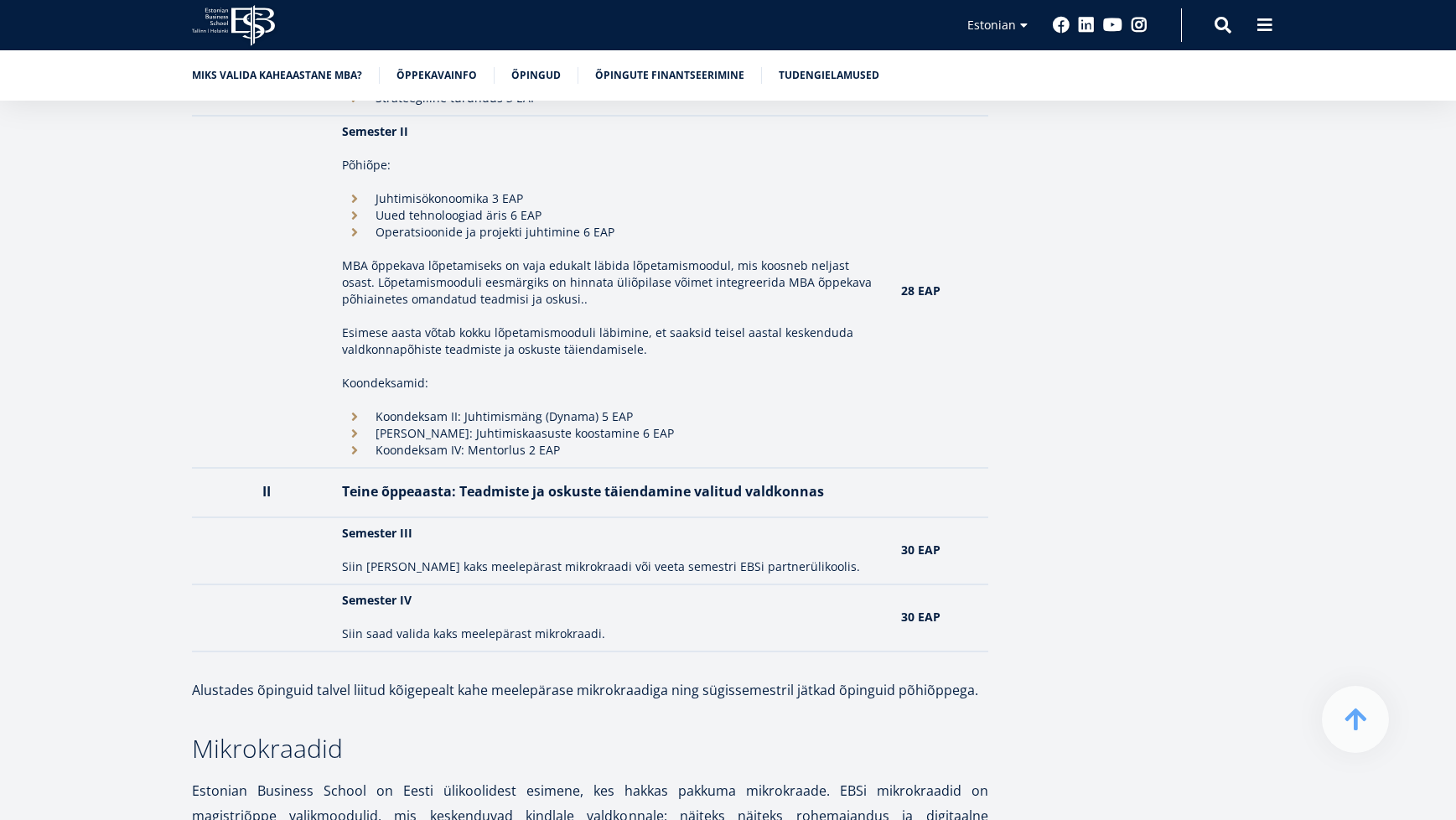
scroll to position [1869, 0]
